Goal: Transaction & Acquisition: Purchase product/service

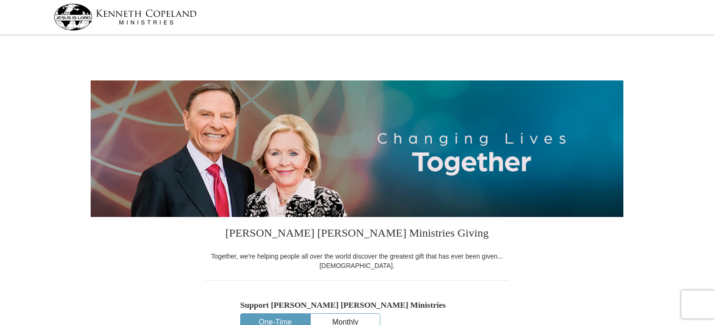
select select "AZ"
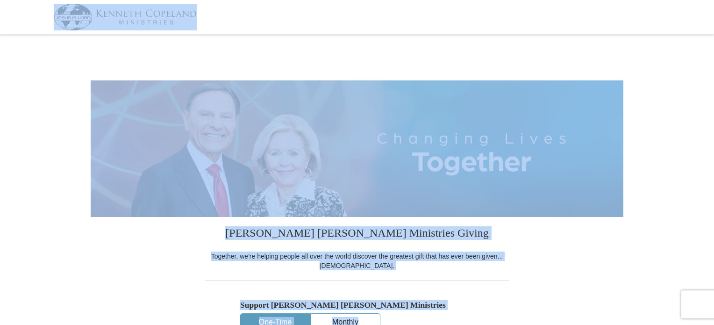
drag, startPoint x: 562, startPoint y: 72, endPoint x: 512, endPoint y: -57, distance: 138.1
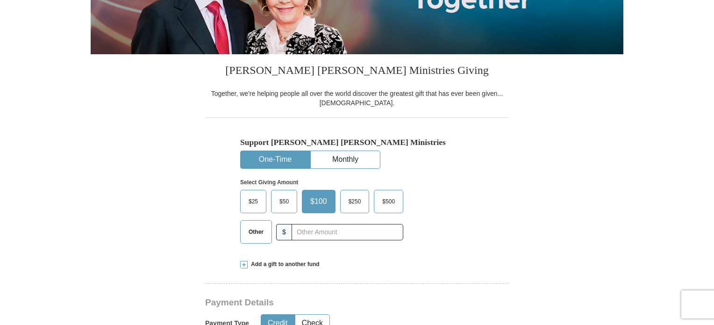
scroll to position [164, 0]
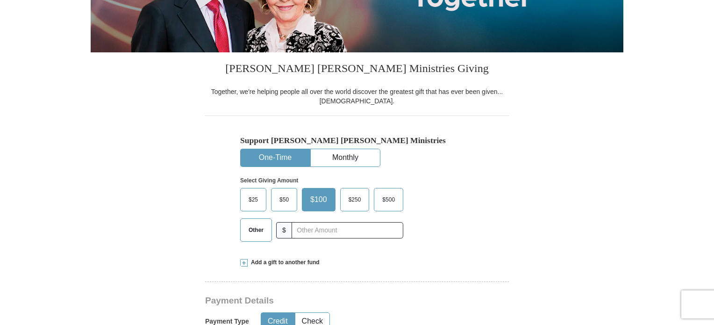
click at [391, 202] on span "$500" at bounding box center [388, 199] width 22 height 14
click at [0, 0] on input "$500" at bounding box center [0, 0] width 0 height 0
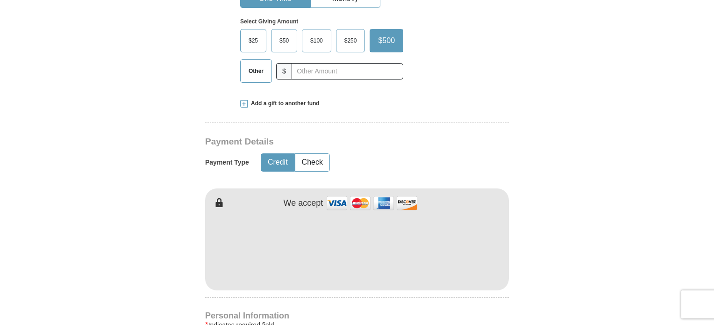
scroll to position [325, 0]
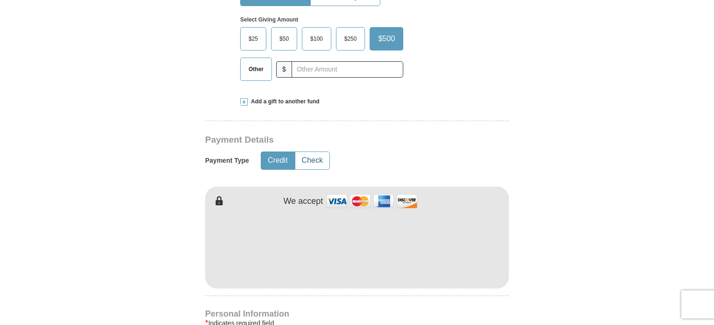
click at [318, 160] on button "Check" at bounding box center [312, 160] width 34 height 17
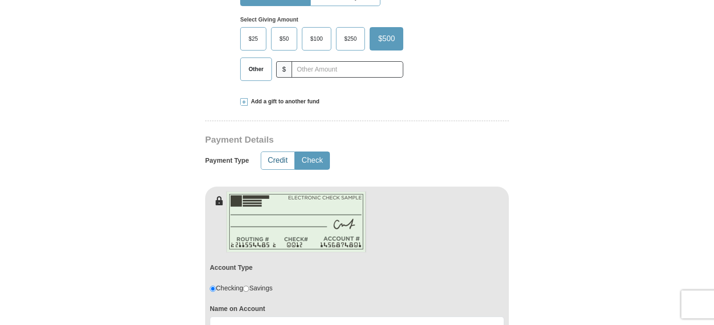
click at [267, 154] on button "Credit" at bounding box center [277, 160] width 33 height 17
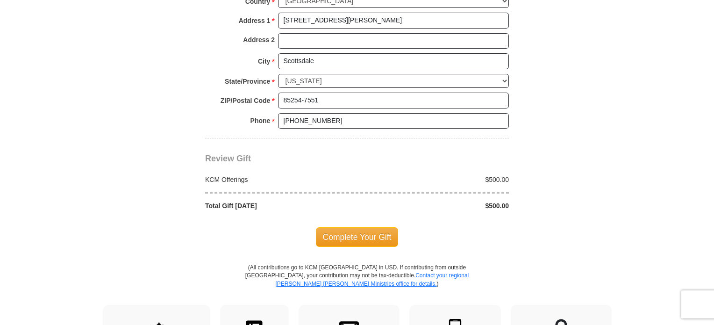
scroll to position [747, 0]
click at [340, 231] on span "Complete Your Gift" at bounding box center [357, 237] width 83 height 20
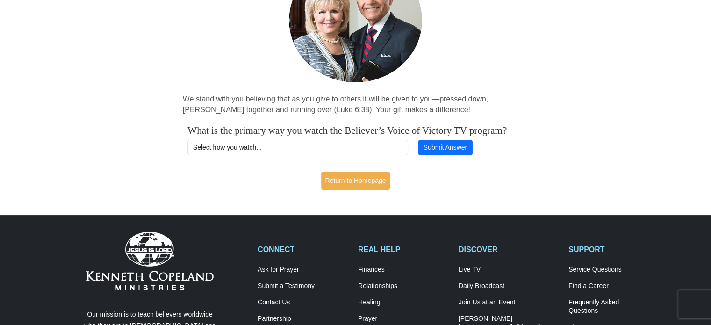
scroll to position [121, 0]
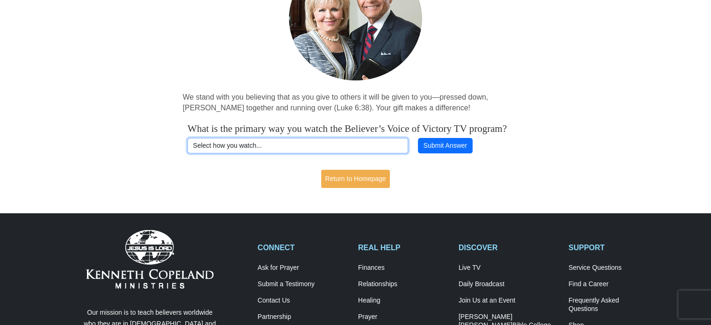
click at [320, 154] on select "Select how you watch... Daystar Morning Daystar Evening [DOMAIN_NAME] [DOMAIN_N…" at bounding box center [297, 146] width 221 height 16
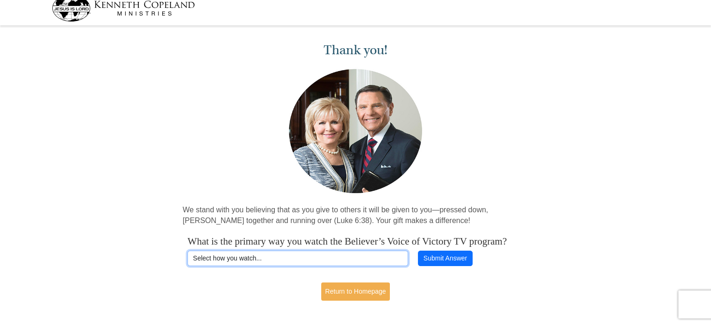
scroll to position [0, 0]
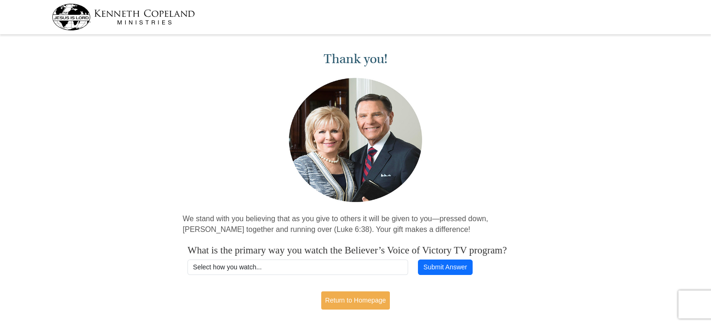
click at [151, 20] on img at bounding box center [123, 17] width 143 height 27
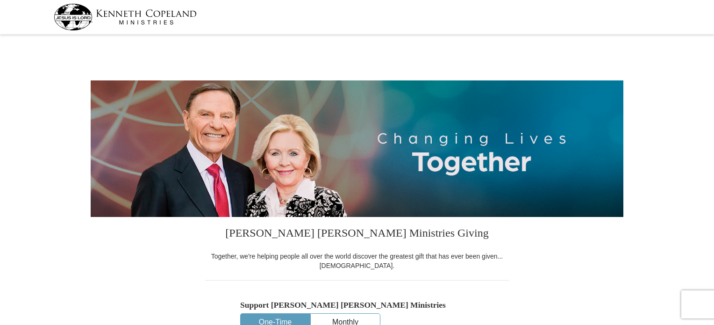
select select "AZ"
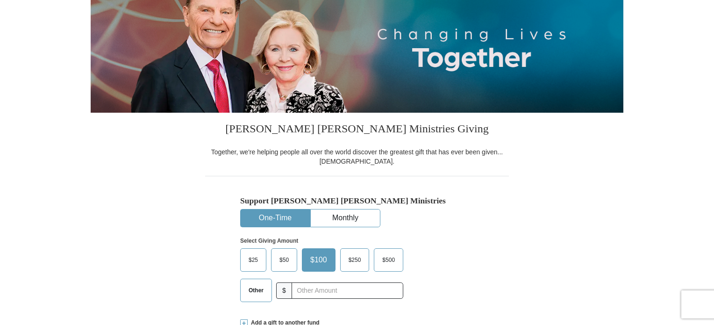
scroll to position [105, 0]
